Goal: Task Accomplishment & Management: Manage account settings

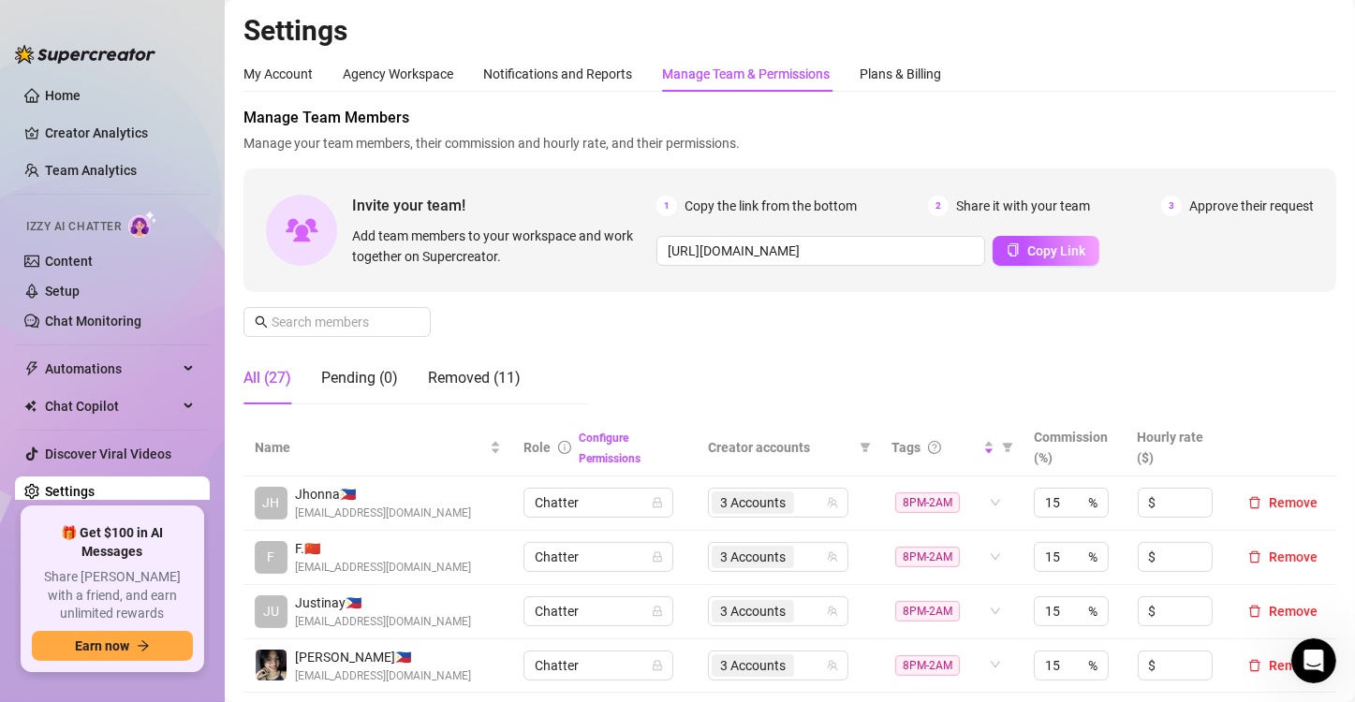
scroll to position [281, 0]
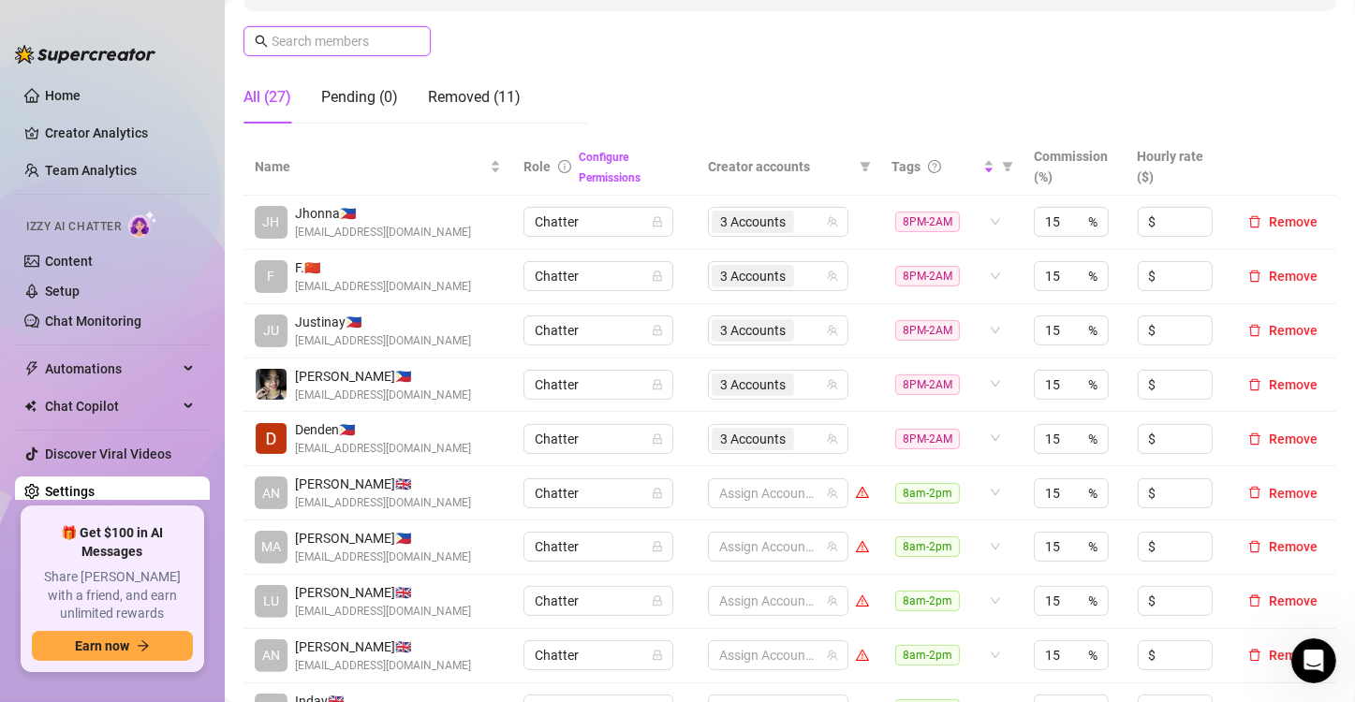
click at [357, 40] on input "text" at bounding box center [338, 41] width 133 height 21
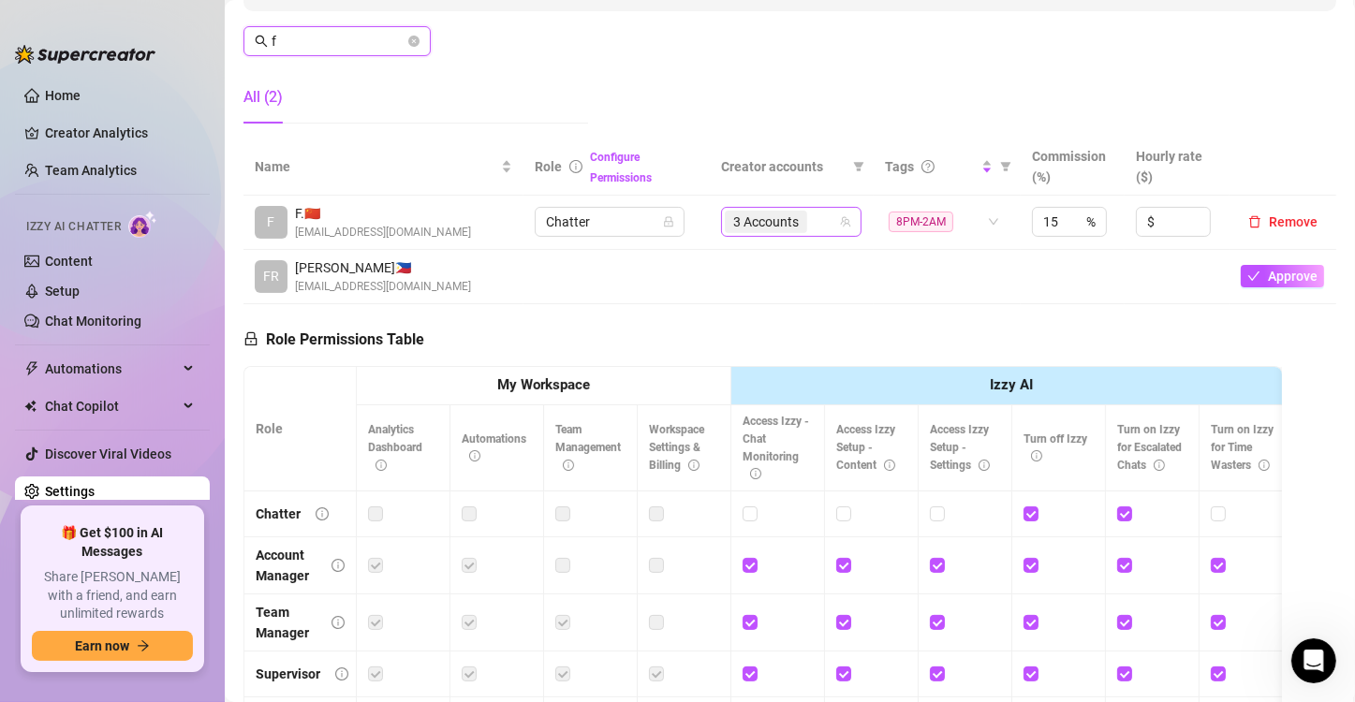
click at [772, 221] on span "3 Accounts" at bounding box center [766, 222] width 66 height 21
type input "f"
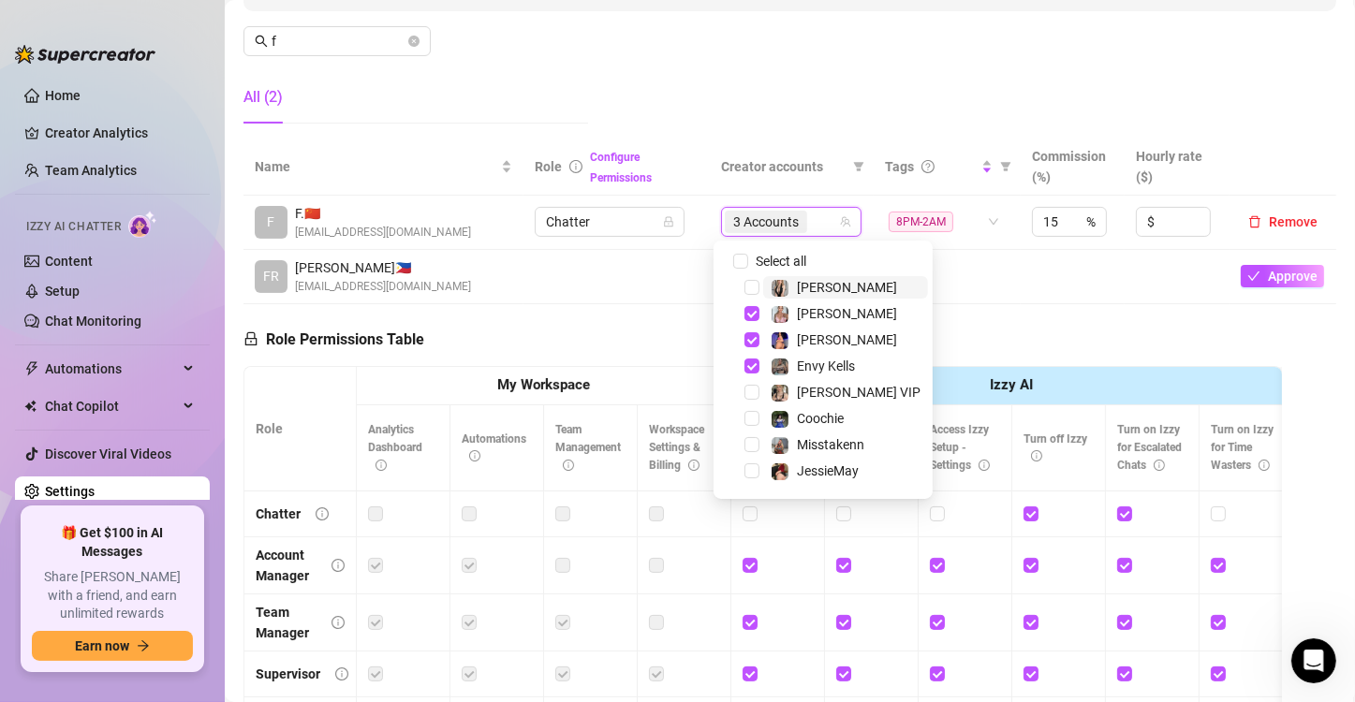
click at [801, 221] on div "3 Accounts" at bounding box center [768, 222] width 86 height 26
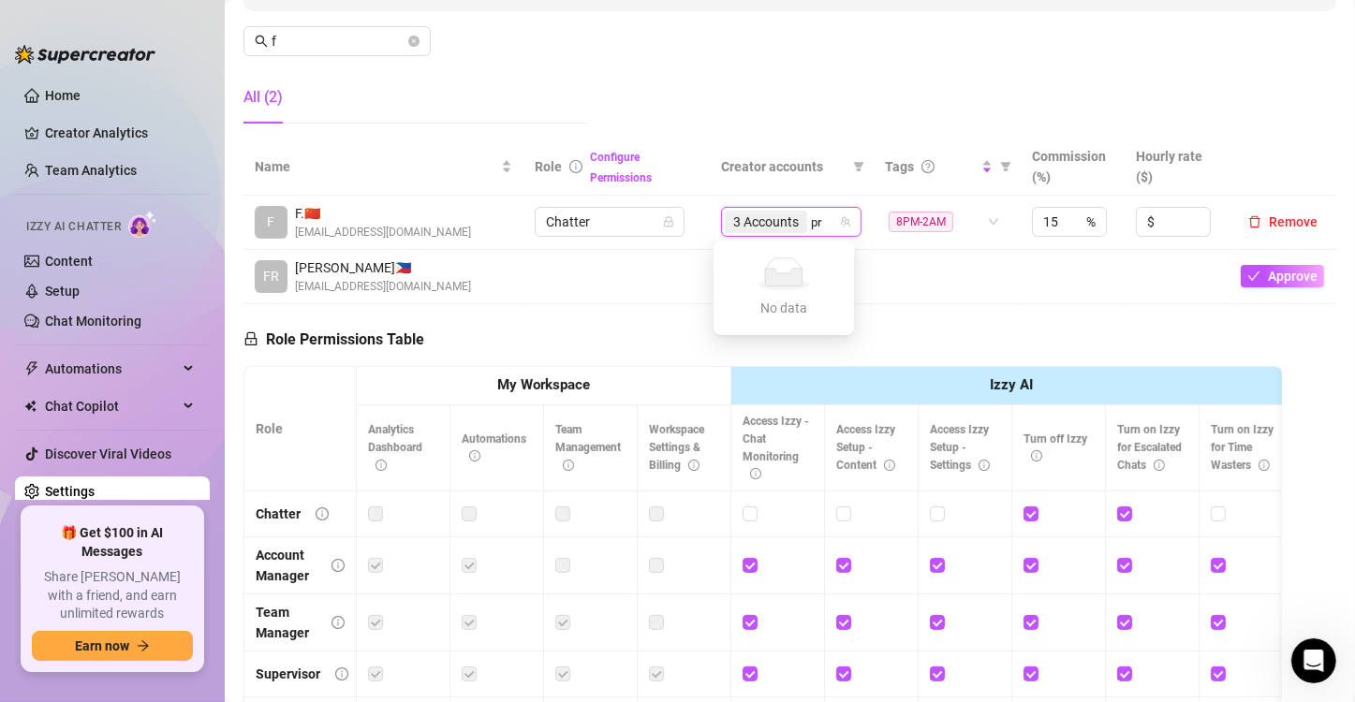
type input "p"
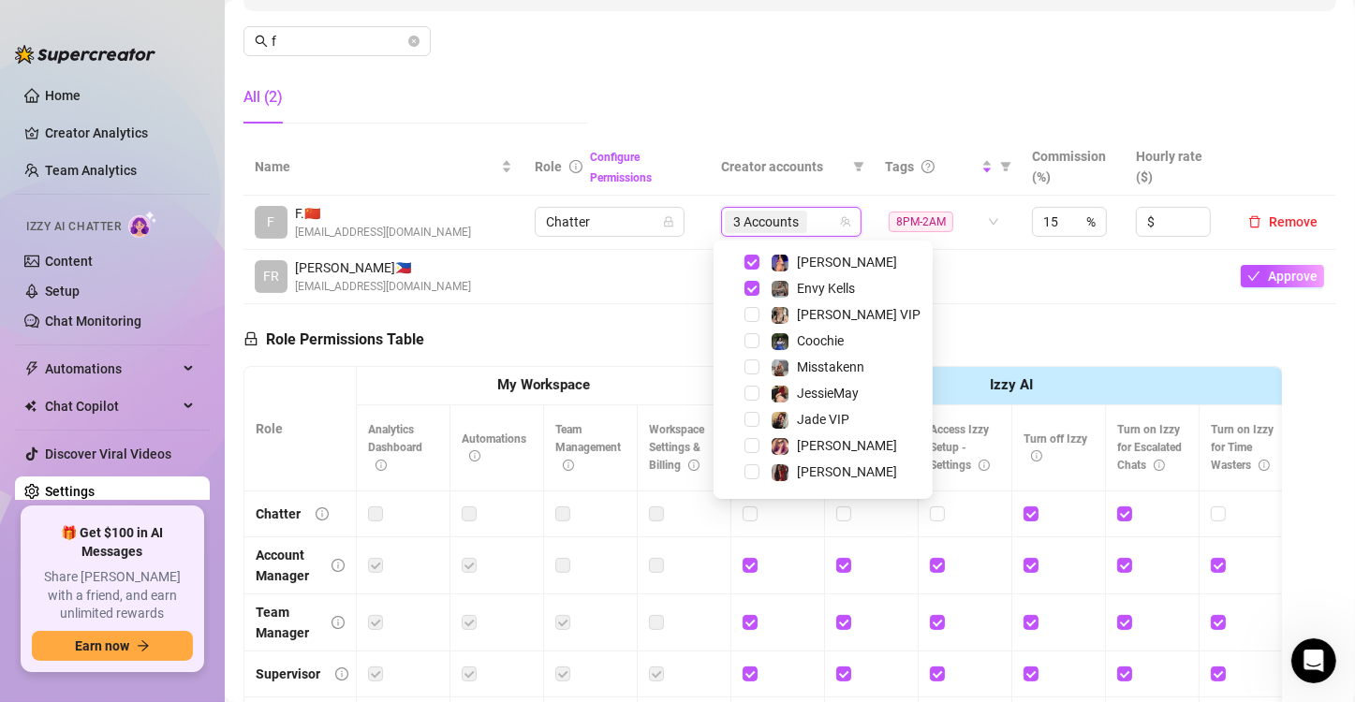
scroll to position [180, 0]
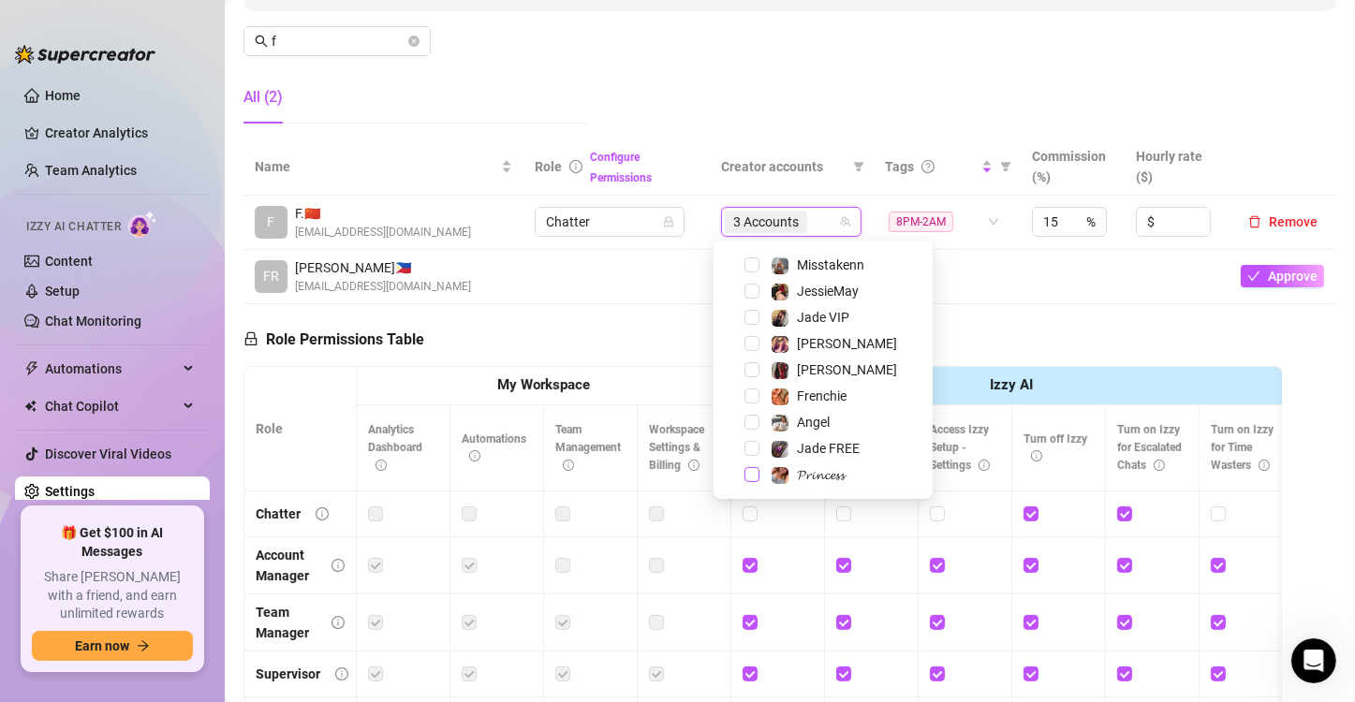
click at [750, 476] on span "Select tree node" at bounding box center [752, 474] width 15 height 15
click at [928, 299] on td at bounding box center [947, 277] width 147 height 54
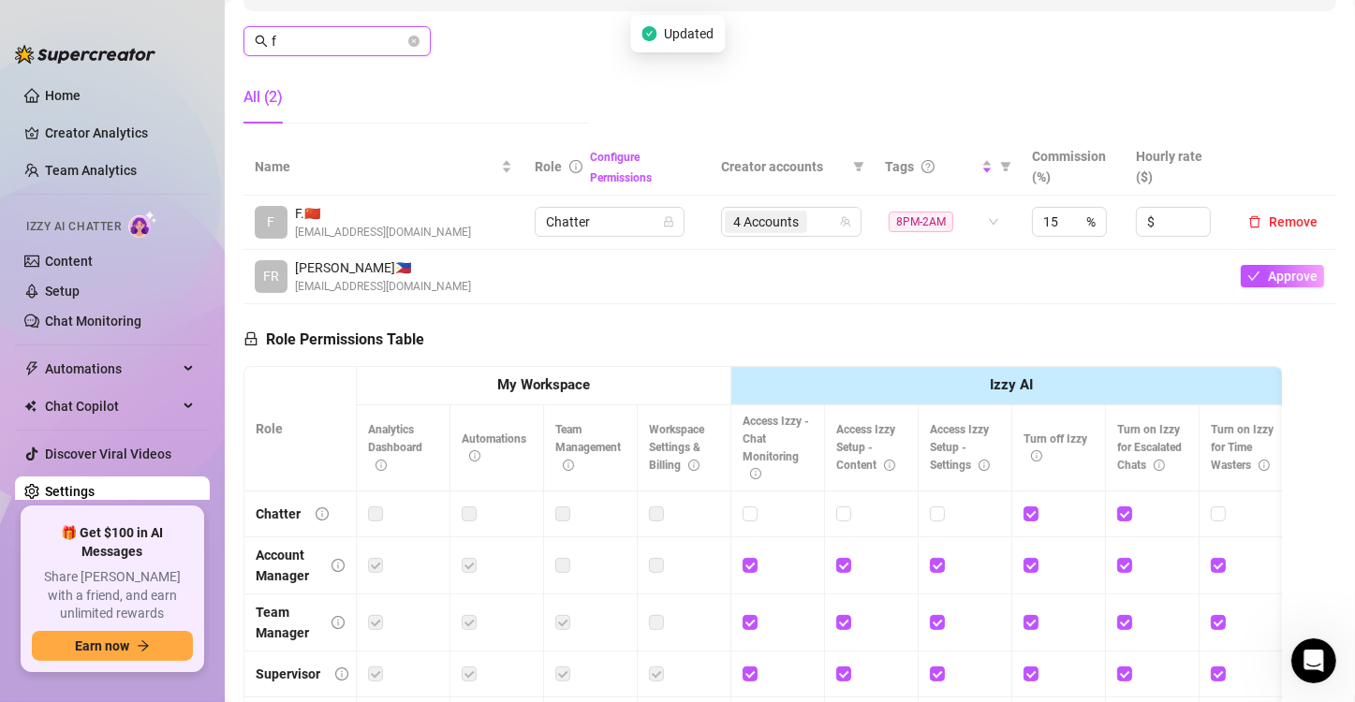
click at [294, 39] on input "f" at bounding box center [338, 41] width 133 height 21
click at [828, 217] on div "3 Accounts" at bounding box center [781, 222] width 113 height 26
type input "den"
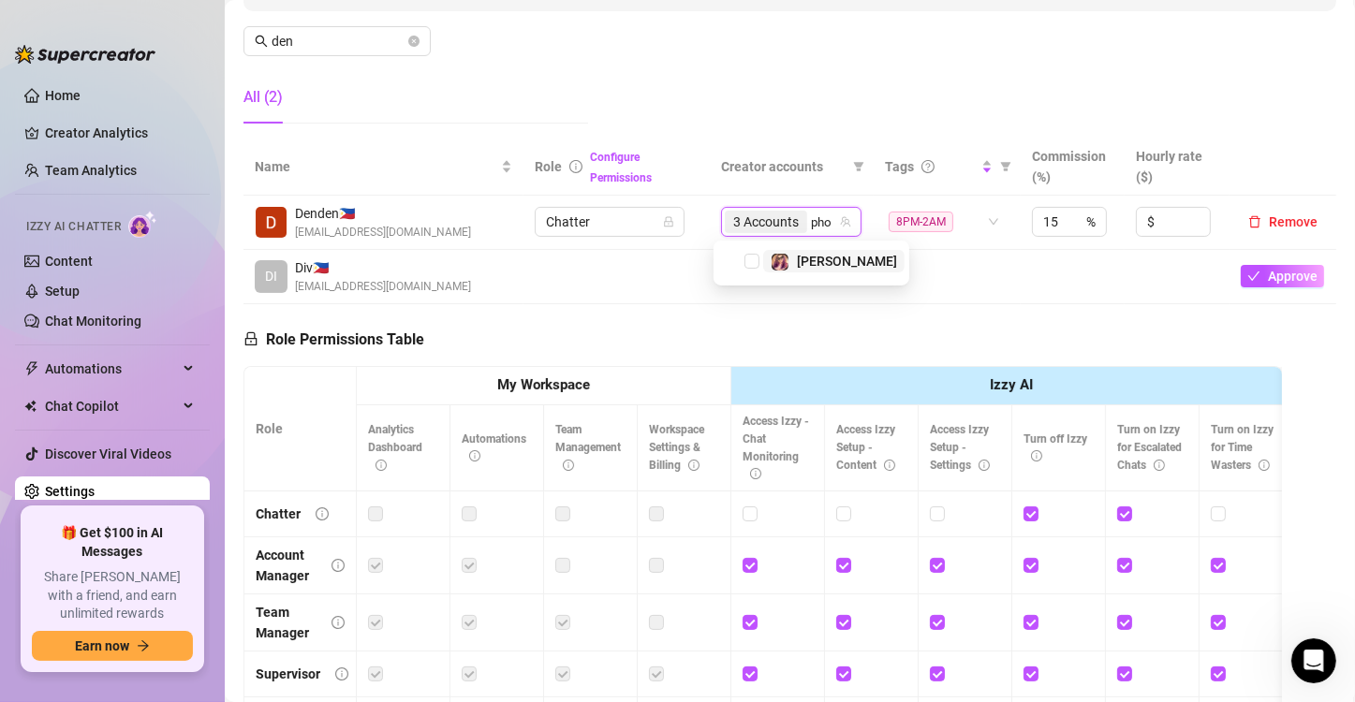
type input "phoe"
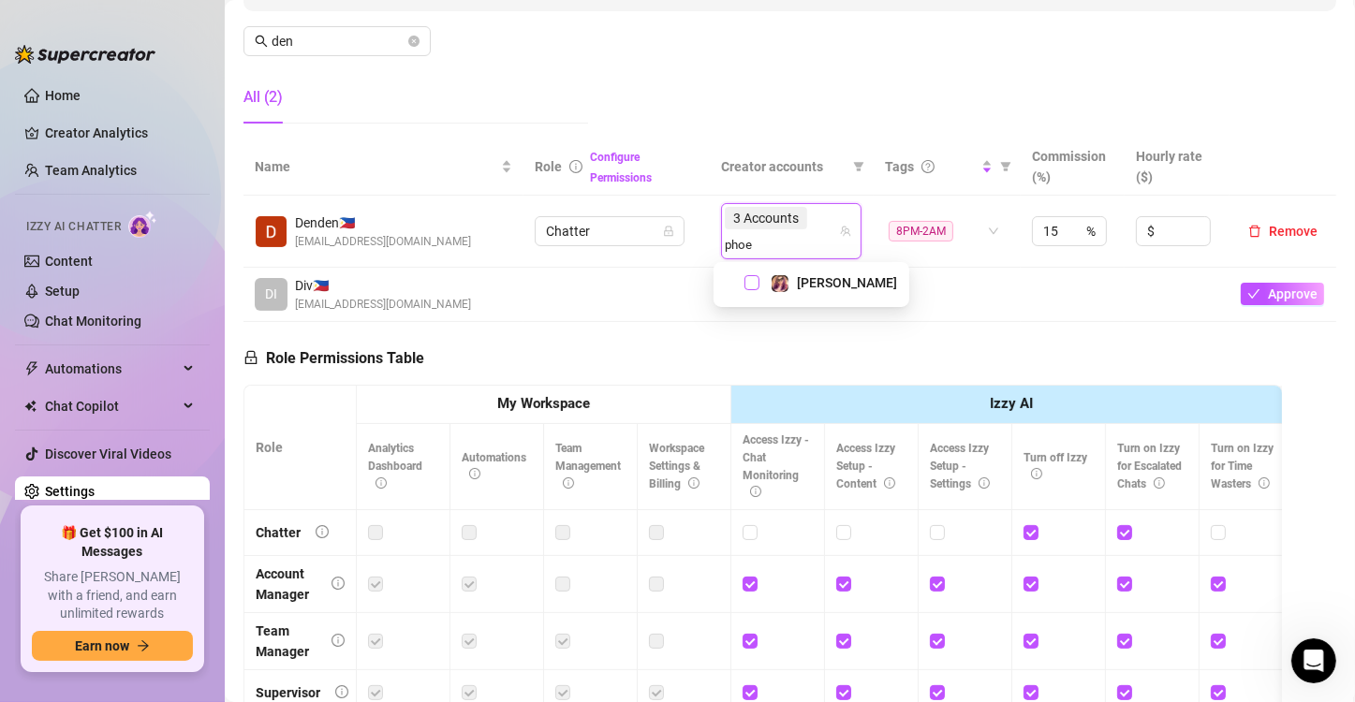
click at [751, 284] on span "Select tree node" at bounding box center [752, 282] width 15 height 15
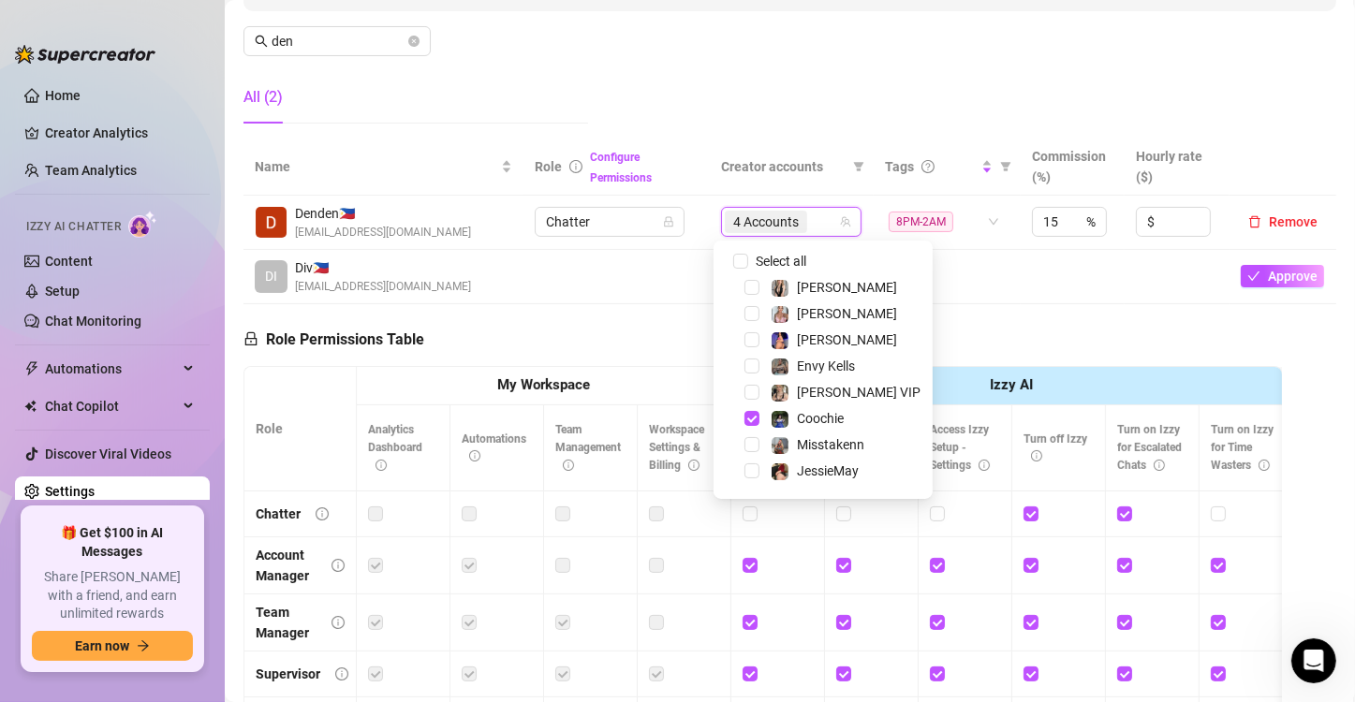
click at [661, 279] on td at bounding box center [617, 277] width 186 height 54
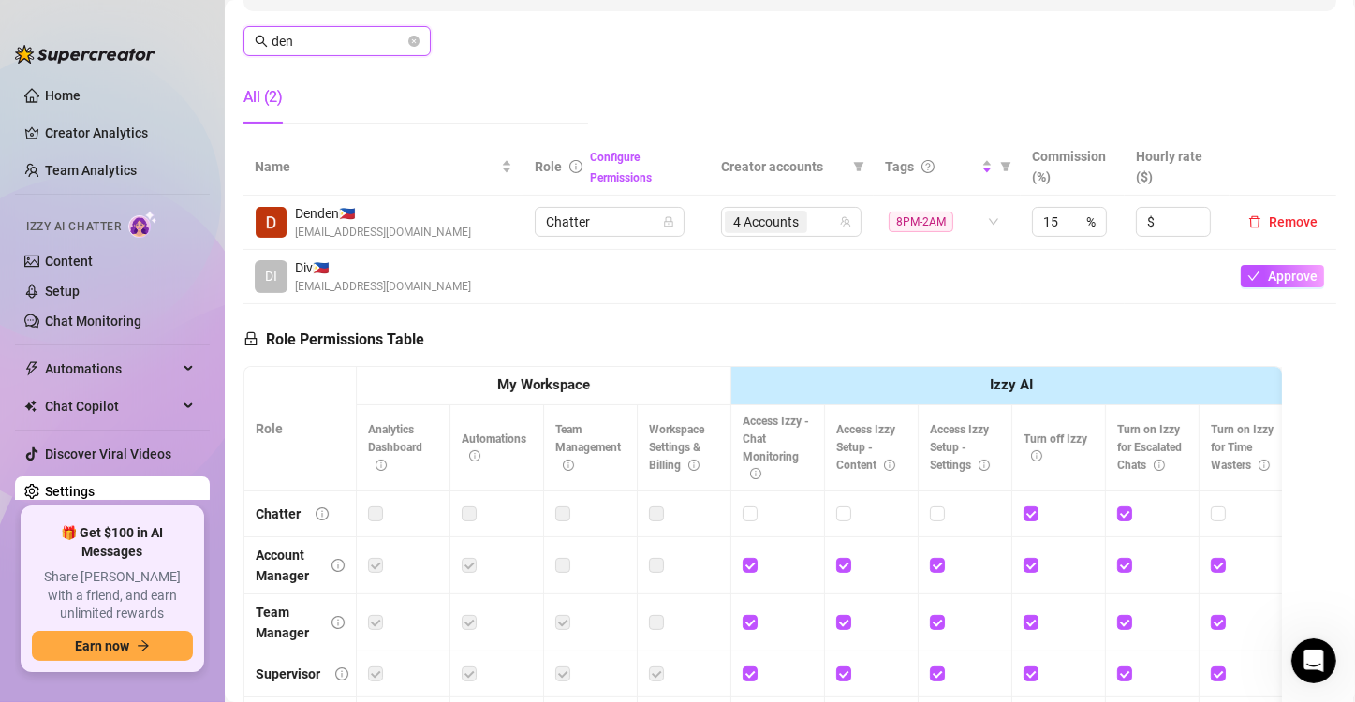
drag, startPoint x: 149, startPoint y: 11, endPoint x: 26, endPoint y: 0, distance: 123.2
click at [26, 0] on div "Home Creator Analytics Team Analytics Izzy AI Chatter Content Setup Chat Monito…" at bounding box center [677, 351] width 1355 height 702
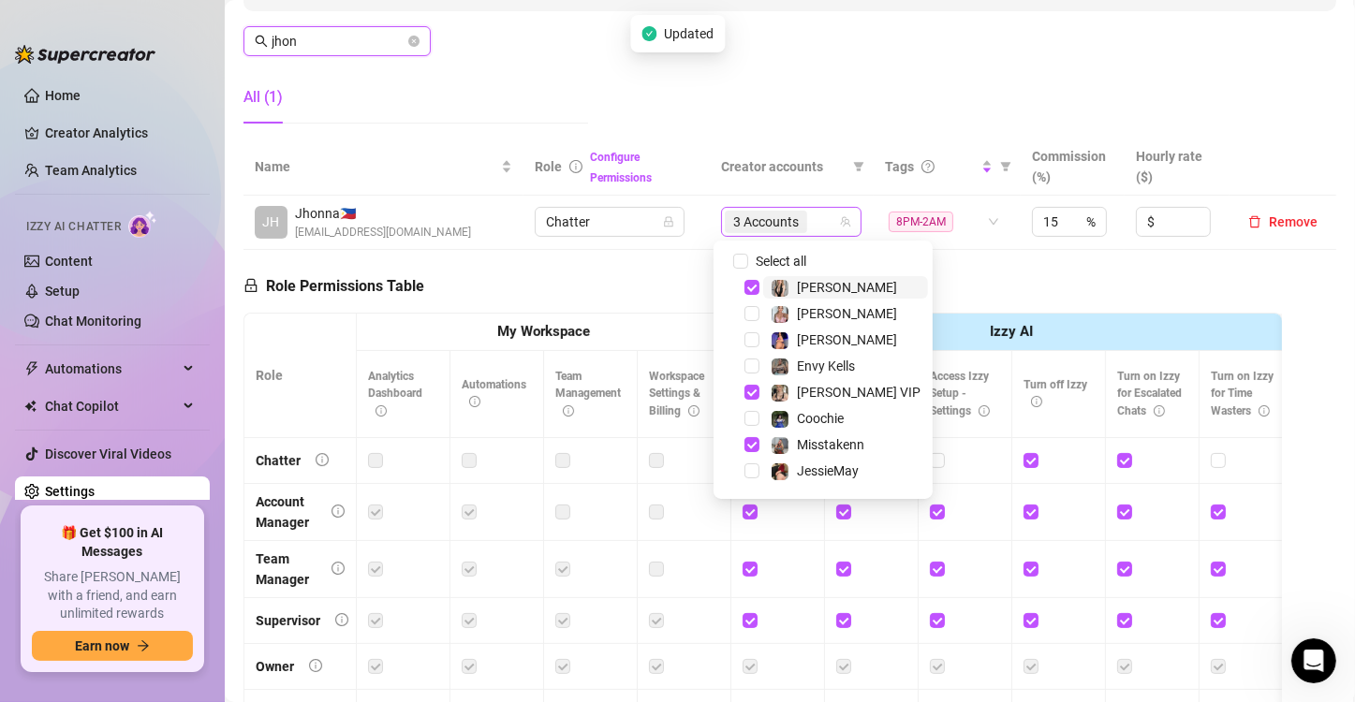
click at [815, 222] on div "3 Accounts" at bounding box center [781, 222] width 113 height 26
type input "jhon"
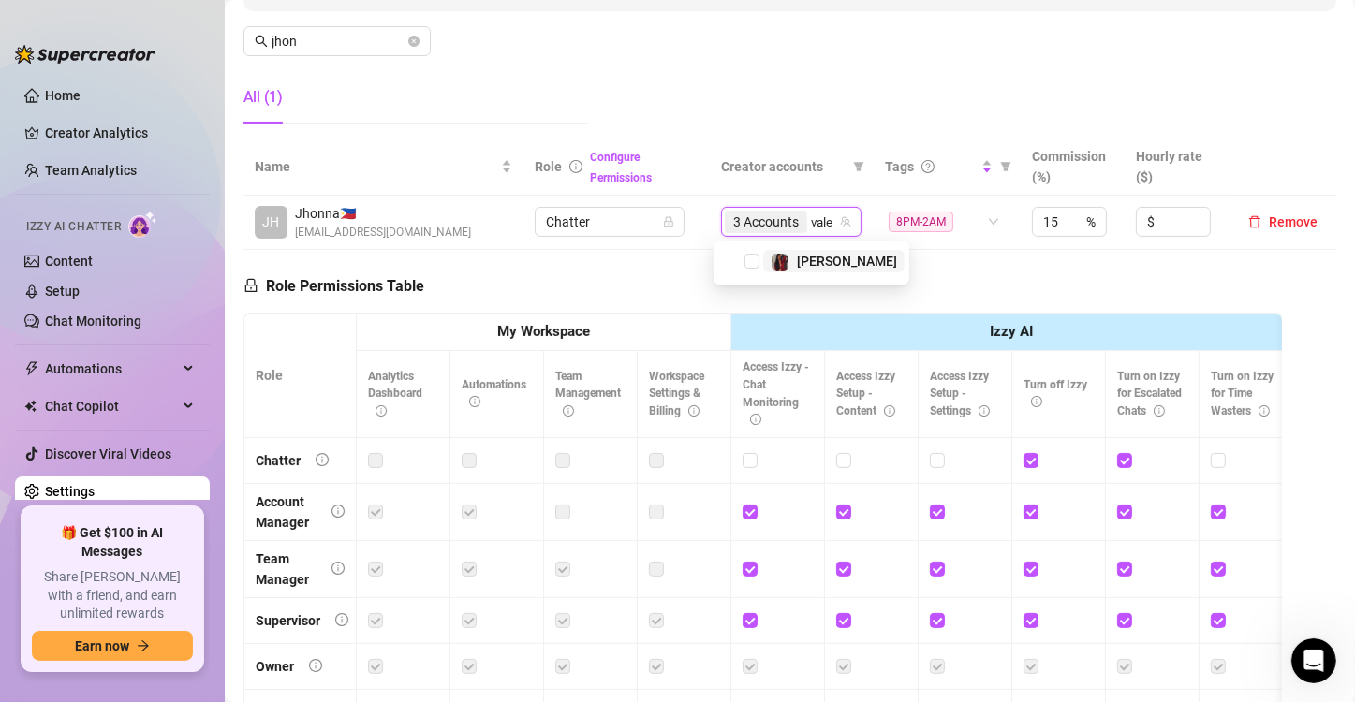
type input "valen"
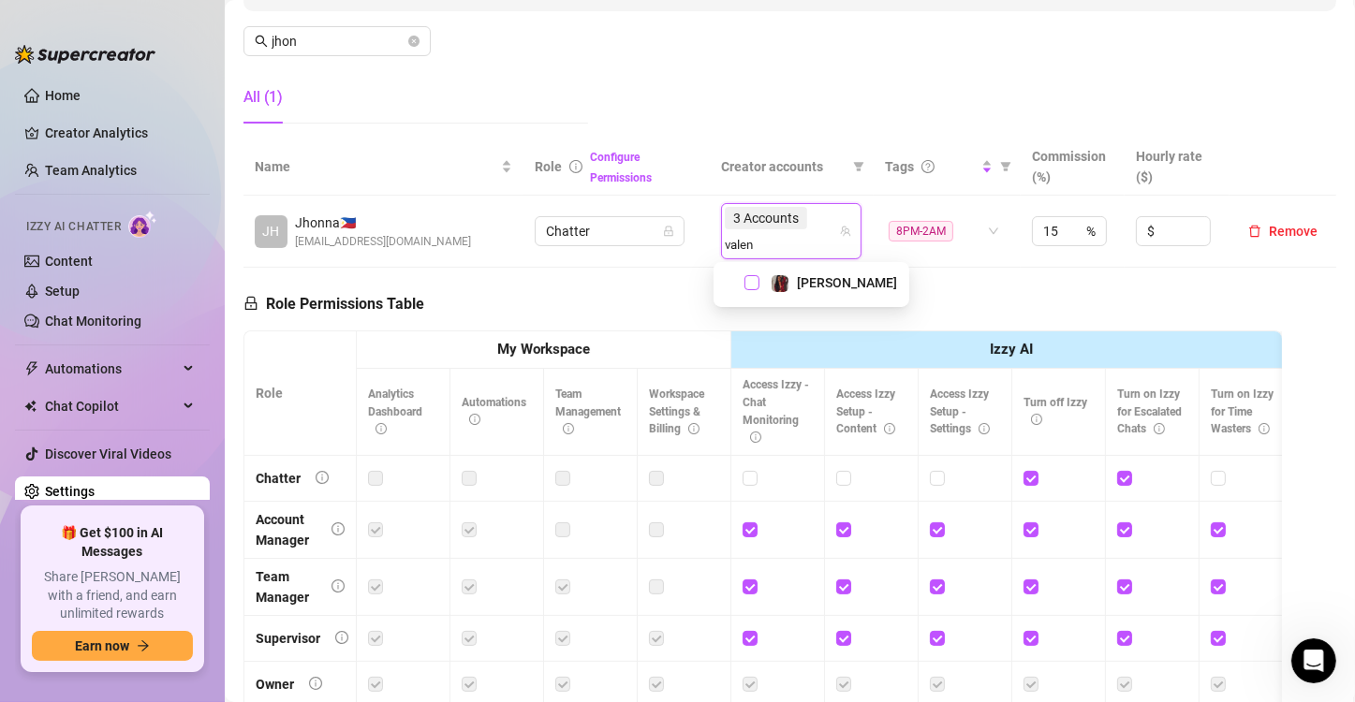
click at [745, 278] on span "Select tree node" at bounding box center [752, 282] width 15 height 15
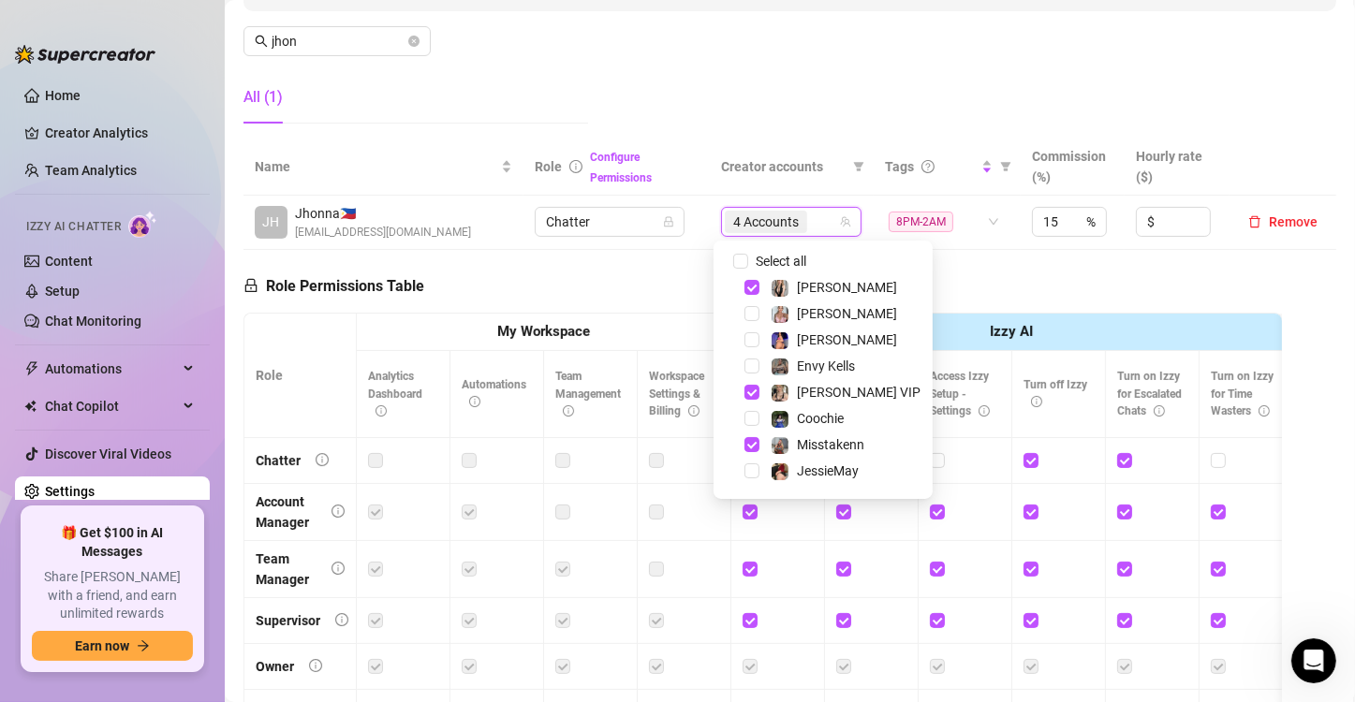
click at [591, 273] on div "Role Permissions Table Role My Workspace Izzy AI OnlyFans Side Menu OnlyFans Ch…" at bounding box center [763, 516] width 1039 height 532
